Goal: Answer question/provide support: Share knowledge or assist other users

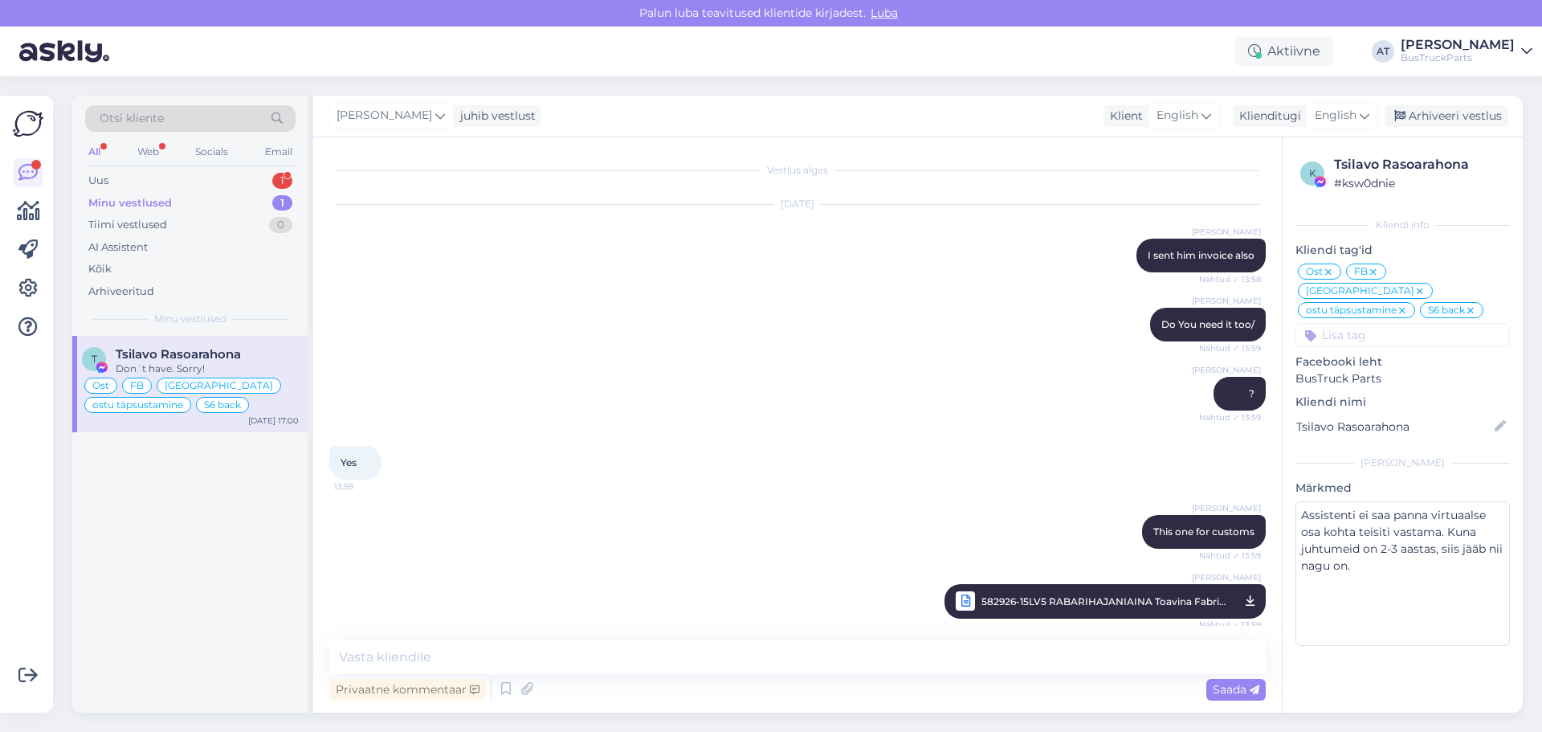
scroll to position [7160, 0]
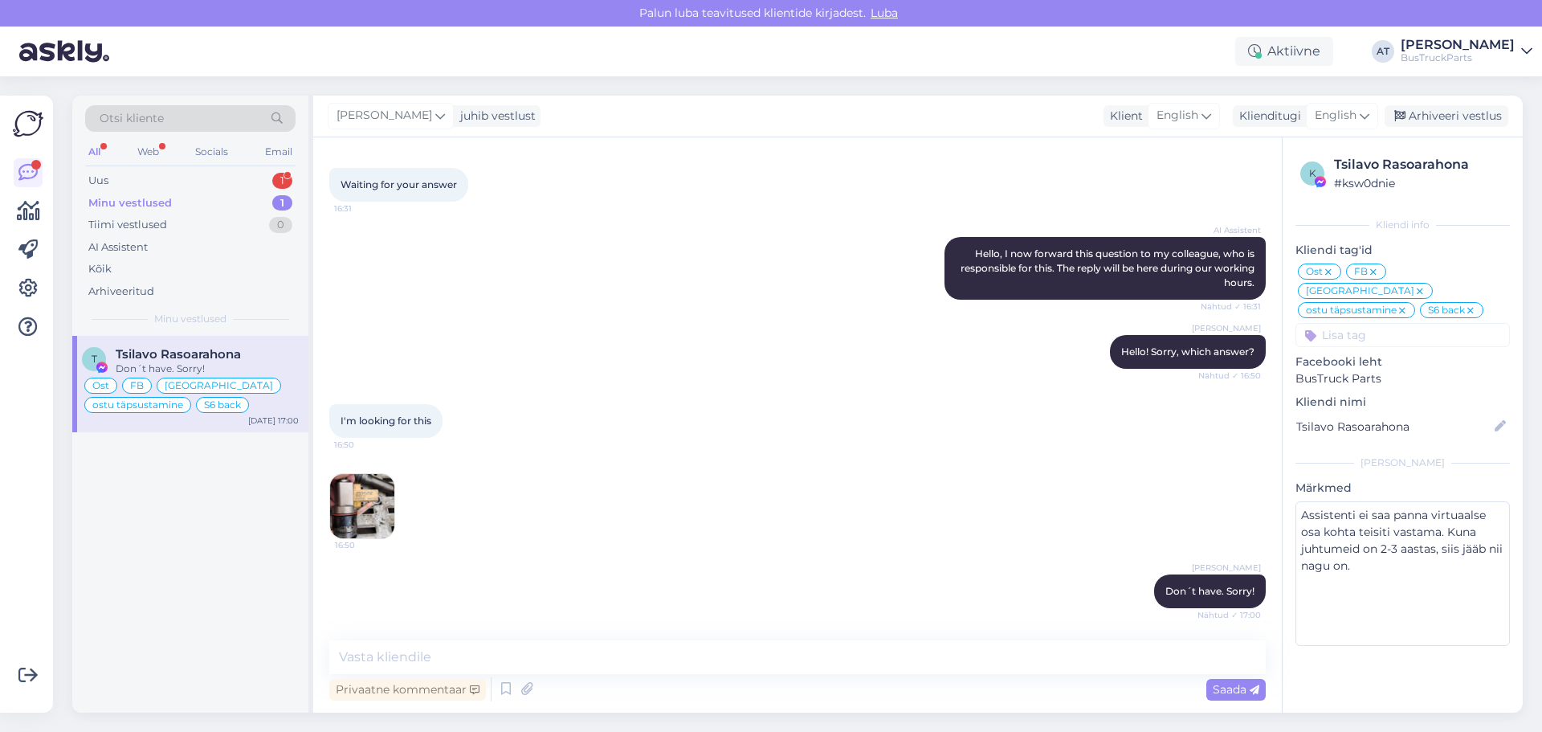
click at [210, 193] on div "Minu vestlused 1" at bounding box center [190, 203] width 210 height 22
click at [198, 177] on div "Uus 1" at bounding box center [190, 180] width 210 height 22
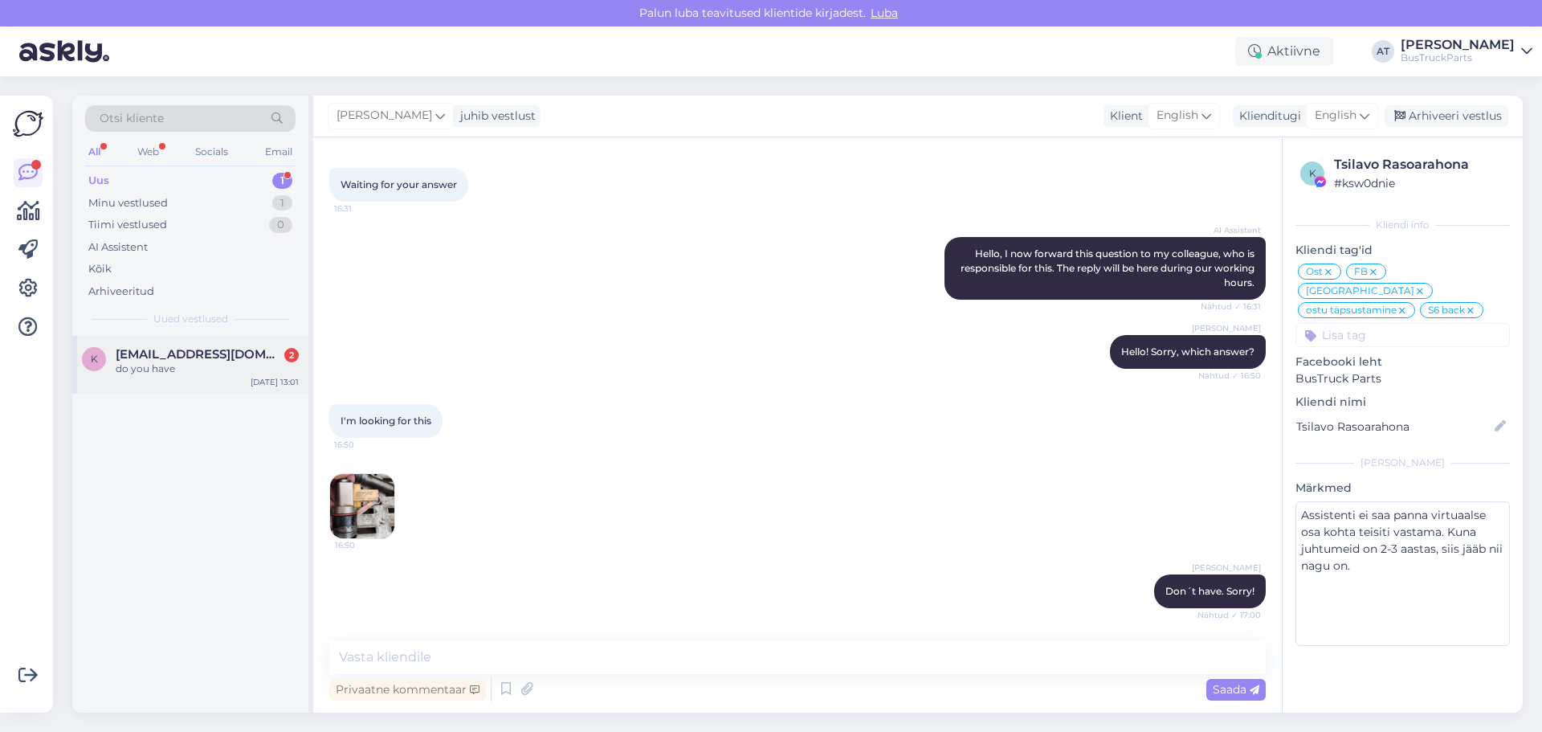
drag, startPoint x: 194, startPoint y: 353, endPoint x: 276, endPoint y: 362, distance: 83.2
click at [197, 355] on span "[EMAIL_ADDRESS][DOMAIN_NAME]" at bounding box center [199, 354] width 167 height 14
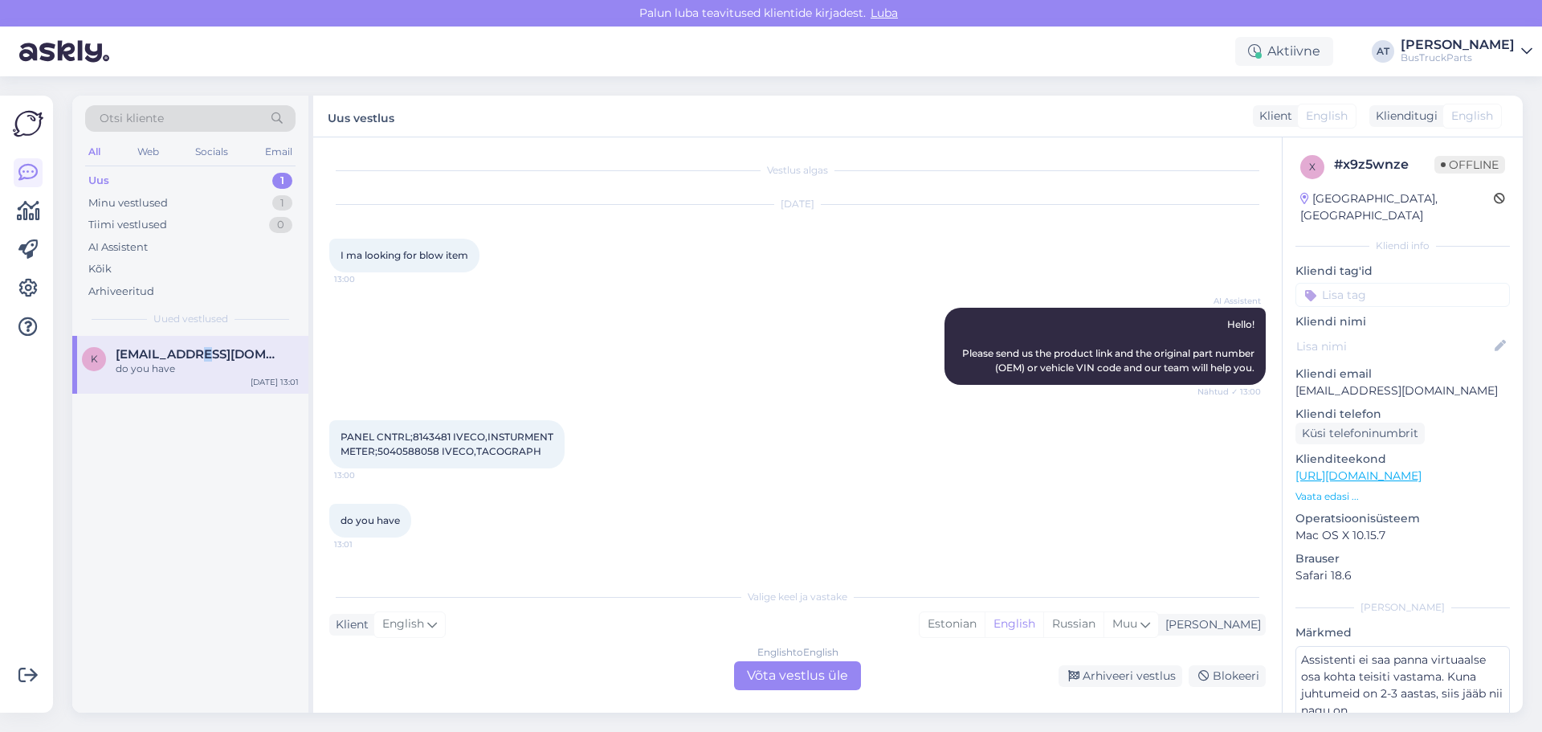
scroll to position [0, 0]
click at [453, 257] on span "I ma looking for blow item" at bounding box center [405, 255] width 128 height 12
copy div "I ma looking for blow item 13:00"
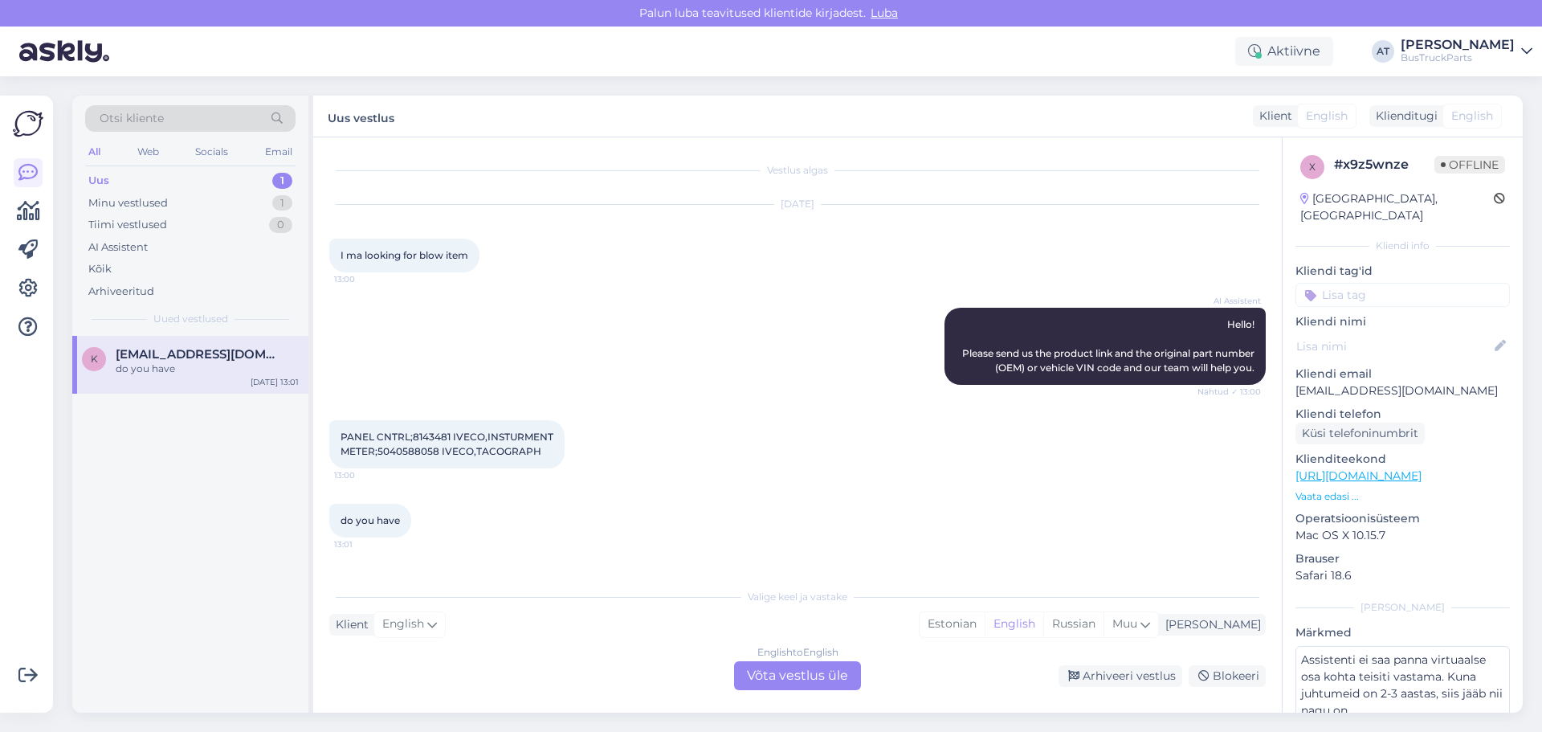
click at [426, 457] on span "PANEL CNTRL;8143481 IVECO,INSTURMENT METER;5040588058 IVECO,TACOGRAPH" at bounding box center [447, 443] width 213 height 27
click at [423, 457] on span "PANEL CNTRL;8143481 IVECO,INSTURMENT METER;5040588058 IVECO,TACOGRAPH" at bounding box center [447, 443] width 213 height 27
click at [436, 449] on span "PANEL CNTRL;8143481 IVECO,INSTURMENT METER;5040588058 IVECO,TACOGRAPH" at bounding box center [447, 443] width 213 height 27
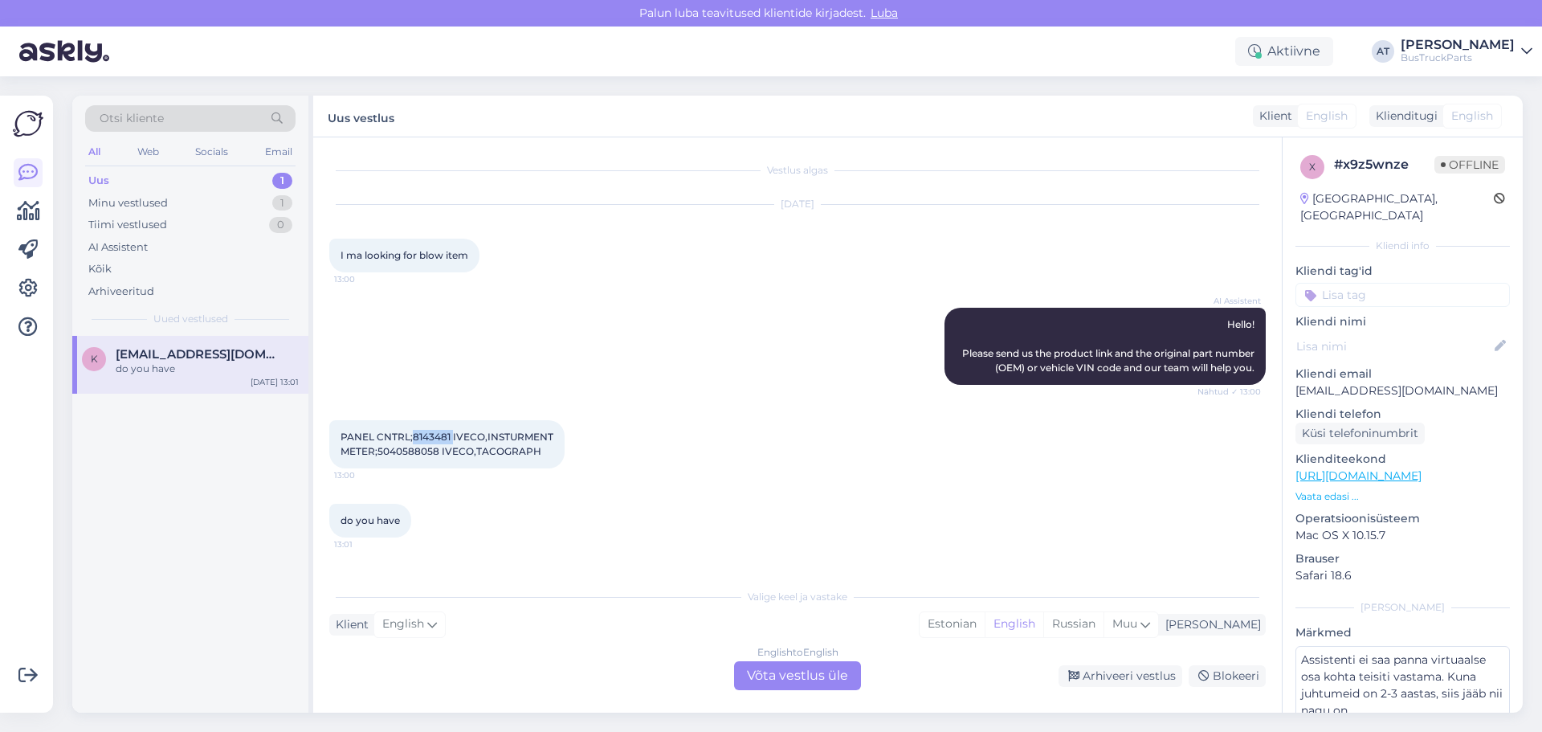
copy span "8143481"
click at [426, 457] on span "PANEL CNTRL;8143481 IVECO,INSTURMENT METER;5040588058 IVECO,TACOGRAPH" at bounding box center [447, 443] width 213 height 27
copy span "5040588058"
click at [432, 453] on span "PANEL CNTRL;8143481 IVECO,INSTURMENT METER;5040588058 IVECO,TACOGRAPH" at bounding box center [447, 443] width 213 height 27
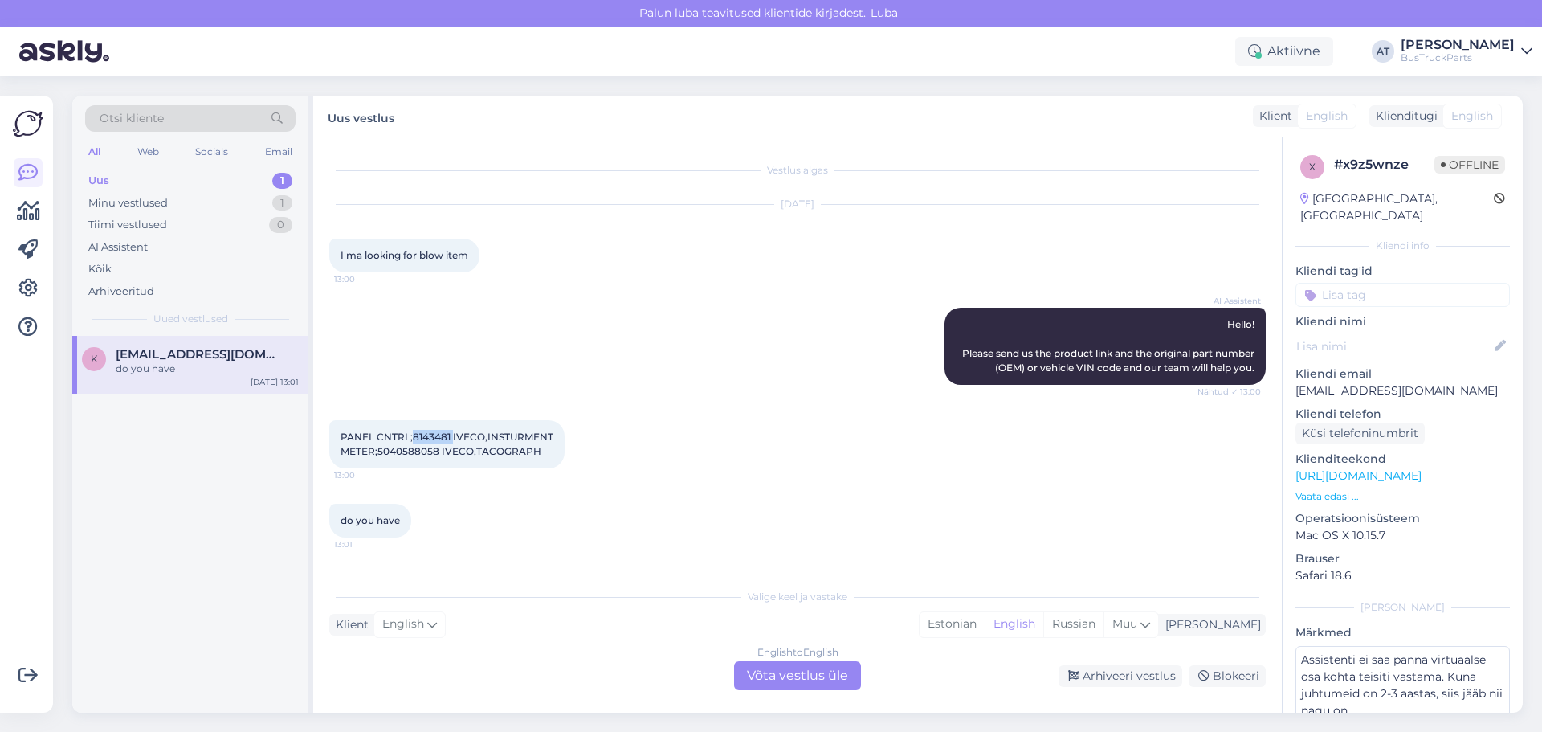
click at [432, 453] on span "PANEL CNTRL;8143481 IVECO,INSTURMENT METER;5040588058 IVECO,TACOGRAPH" at bounding box center [447, 443] width 213 height 27
copy span "8143481"
drag, startPoint x: 821, startPoint y: 673, endPoint x: 830, endPoint y: 668, distance: 10.1
click at [821, 673] on div "English to English Võta vestlus üle" at bounding box center [797, 675] width 127 height 29
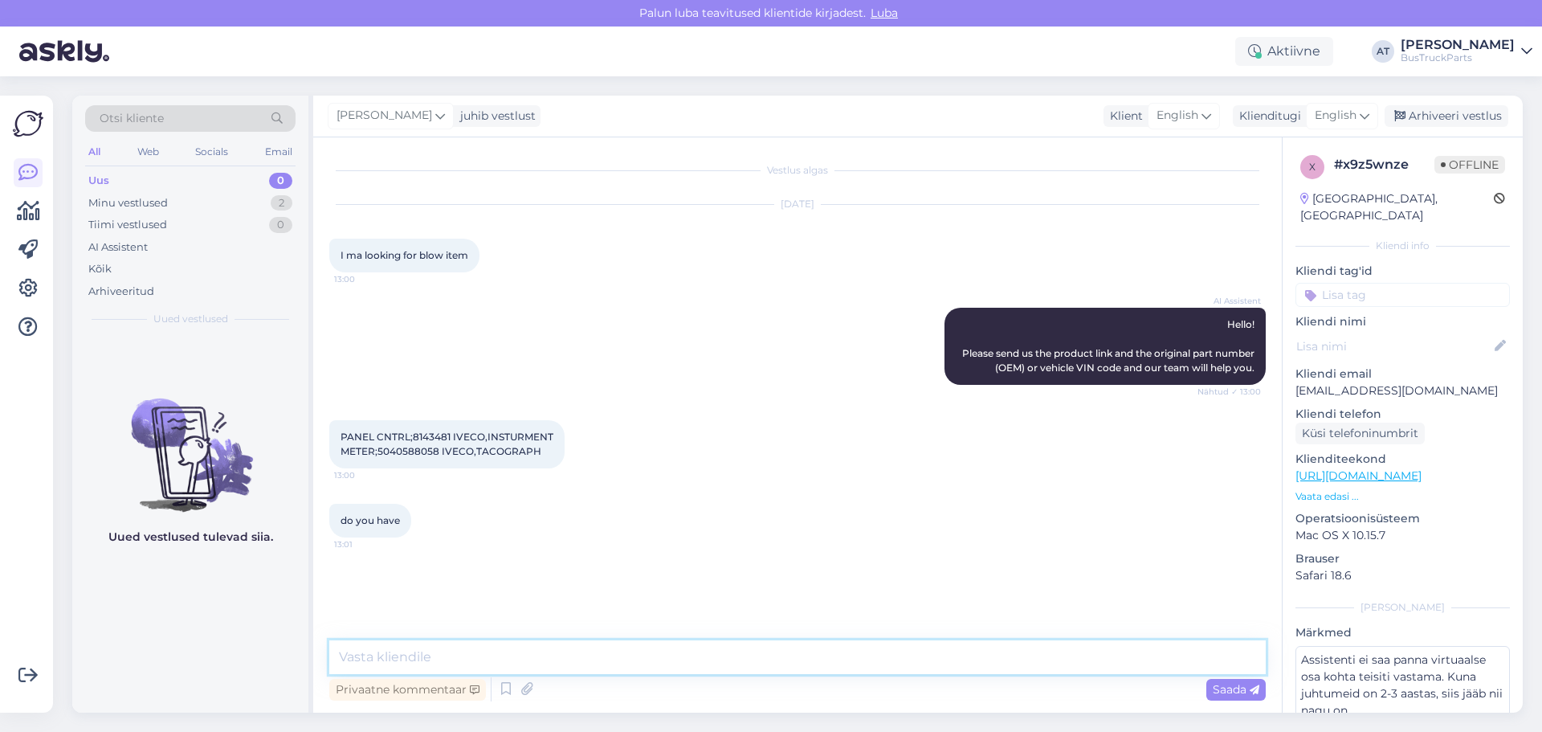
click at [798, 667] on textarea at bounding box center [797, 657] width 936 height 34
type textarea "Hello!"
paste textarea "8143481"
click at [339, 655] on textarea "8143481" at bounding box center [797, 657] width 936 height 34
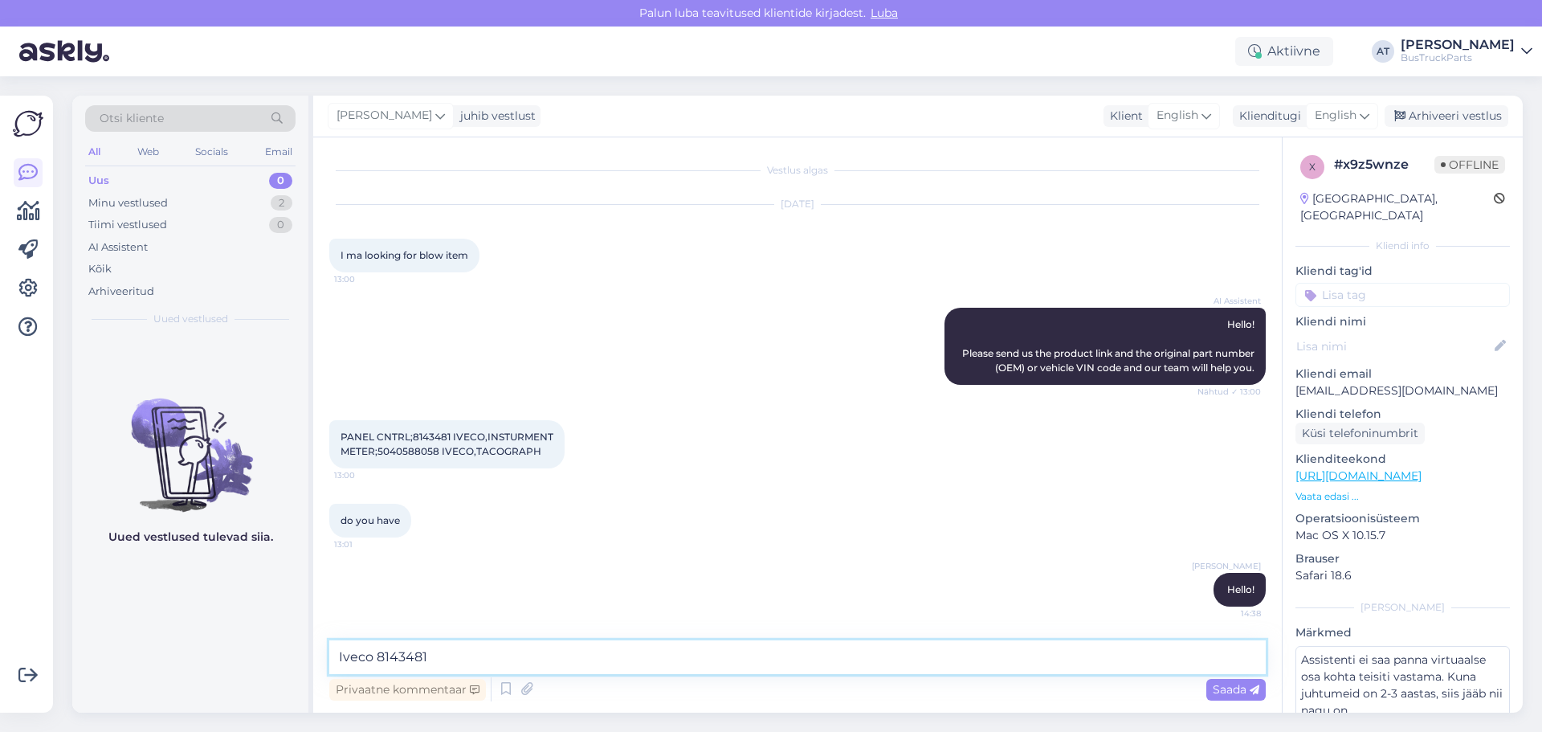
click at [560, 648] on textarea "Iveco 8143481" at bounding box center [797, 657] width 936 height 34
type textarea "Iveco 8143481 we don´t have"
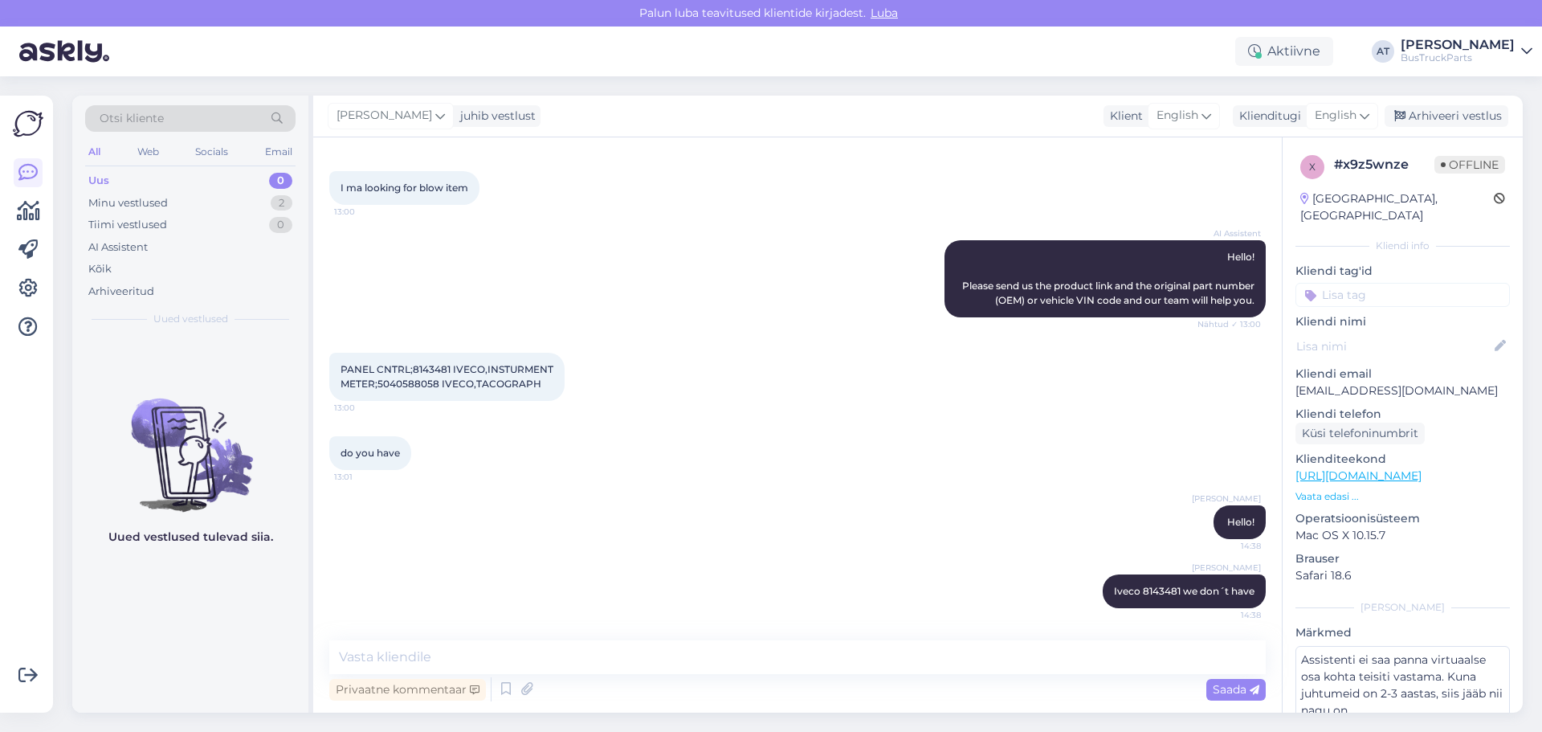
click at [439, 380] on span "PANEL CNTRL;8143481 IVECO,INSTURMENT METER;5040588058 IVECO,TACOGRAPH" at bounding box center [447, 376] width 213 height 27
click at [398, 386] on span "PANEL CNTRL;8143481 IVECO,INSTURMENT METER;5040588058 IVECO,TACOGRAPH" at bounding box center [447, 376] width 213 height 27
click at [397, 387] on span "PANEL CNTRL;8143481 IVECO,INSTURMENT METER;5040588058 IVECO,TACOGRAPH" at bounding box center [447, 376] width 213 height 27
copy span "5040588058"
drag, startPoint x: 706, startPoint y: 649, endPoint x: 694, endPoint y: 680, distance: 33.6
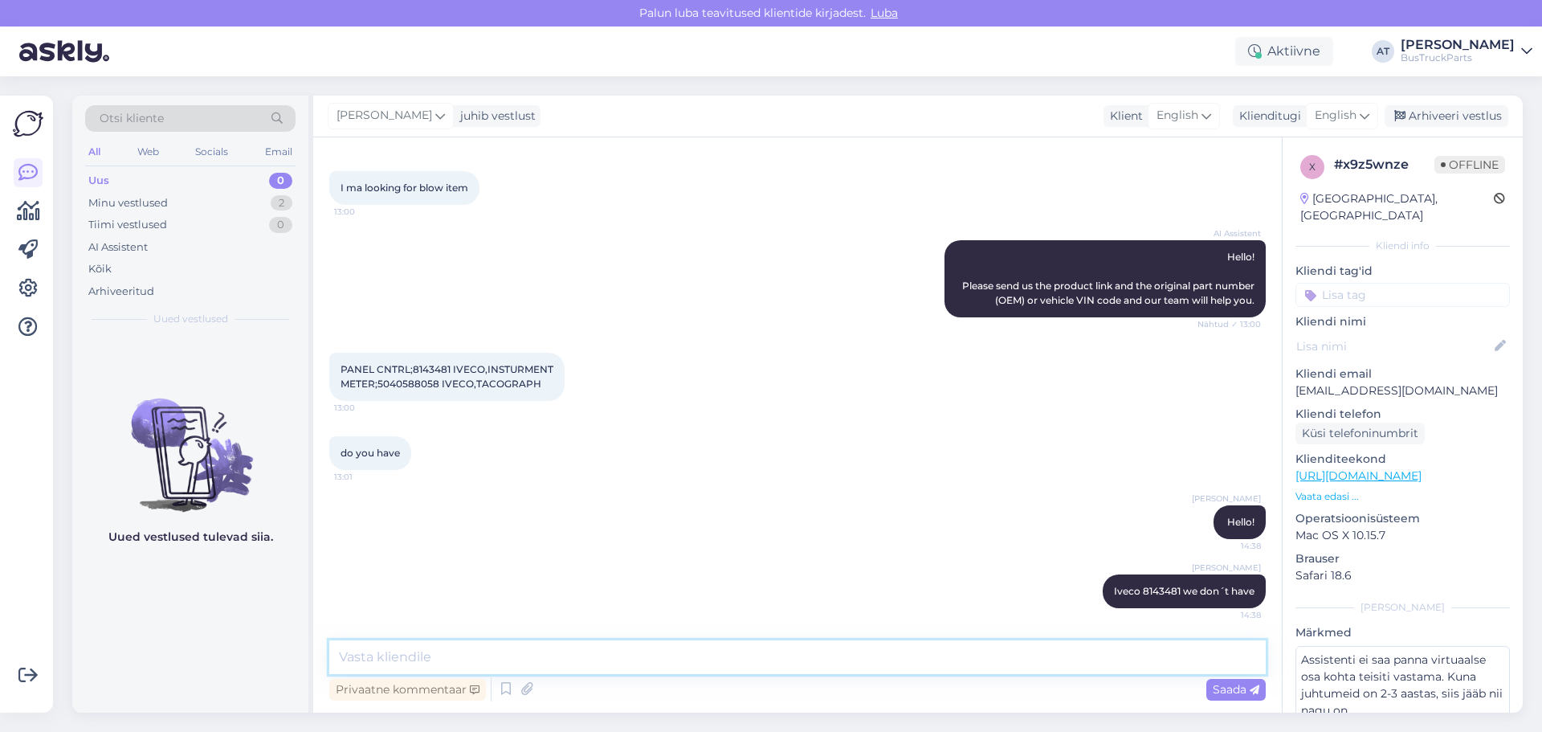
click at [713, 661] on textarea at bounding box center [797, 657] width 936 height 34
paste textarea "5040588058"
type textarea "5040588058 - we also don´t have"
